Goal: Find specific page/section: Find specific page/section

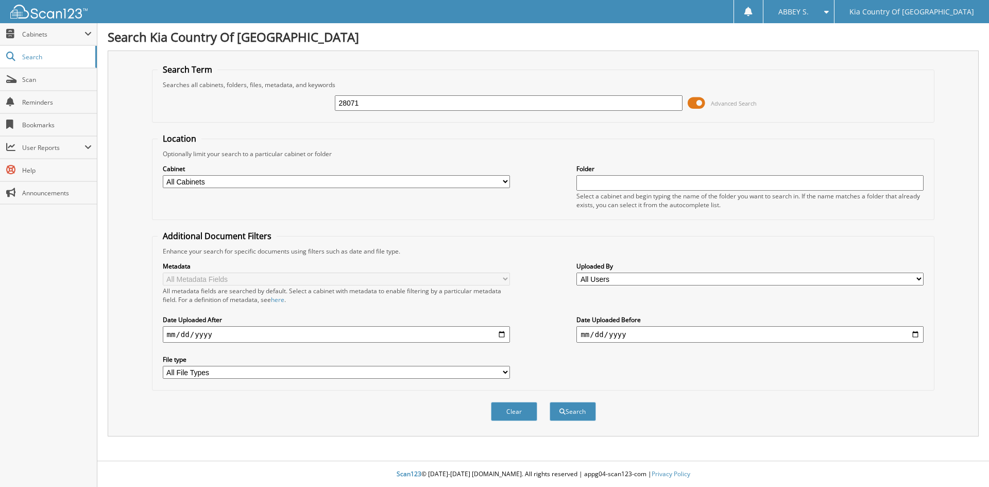
type input "28071"
click at [550, 402] on button "Search" at bounding box center [573, 411] width 46 height 19
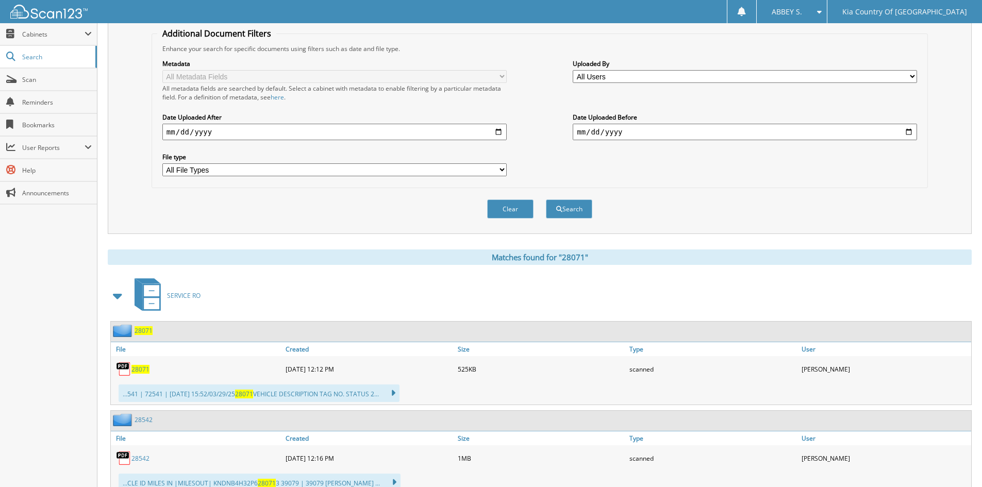
scroll to position [309, 0]
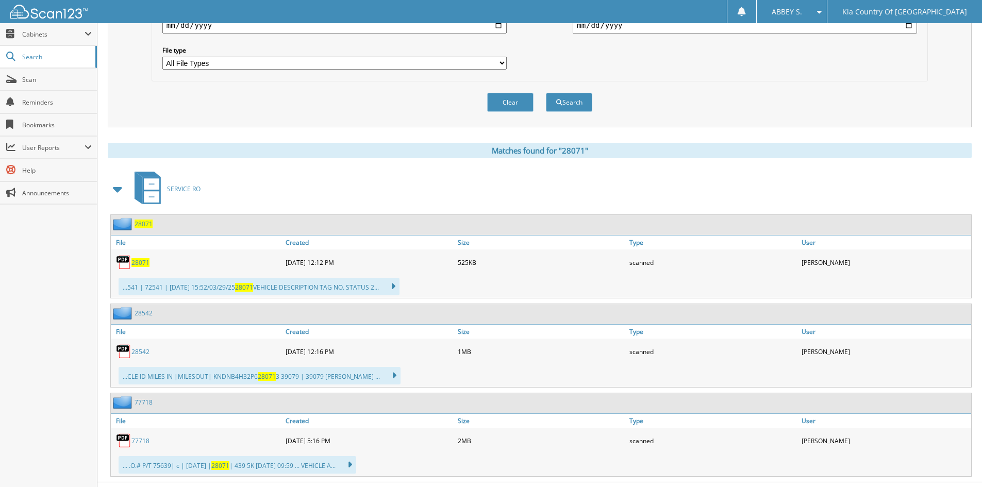
drag, startPoint x: 138, startPoint y: 260, endPoint x: 244, endPoint y: 281, distance: 107.7
click at [137, 260] on span "28071" at bounding box center [140, 262] width 18 height 9
drag, startPoint x: 143, startPoint y: 265, endPoint x: 197, endPoint y: 272, distance: 54.6
click at [143, 265] on span "28071" at bounding box center [140, 262] width 18 height 9
